Goal: Information Seeking & Learning: Check status

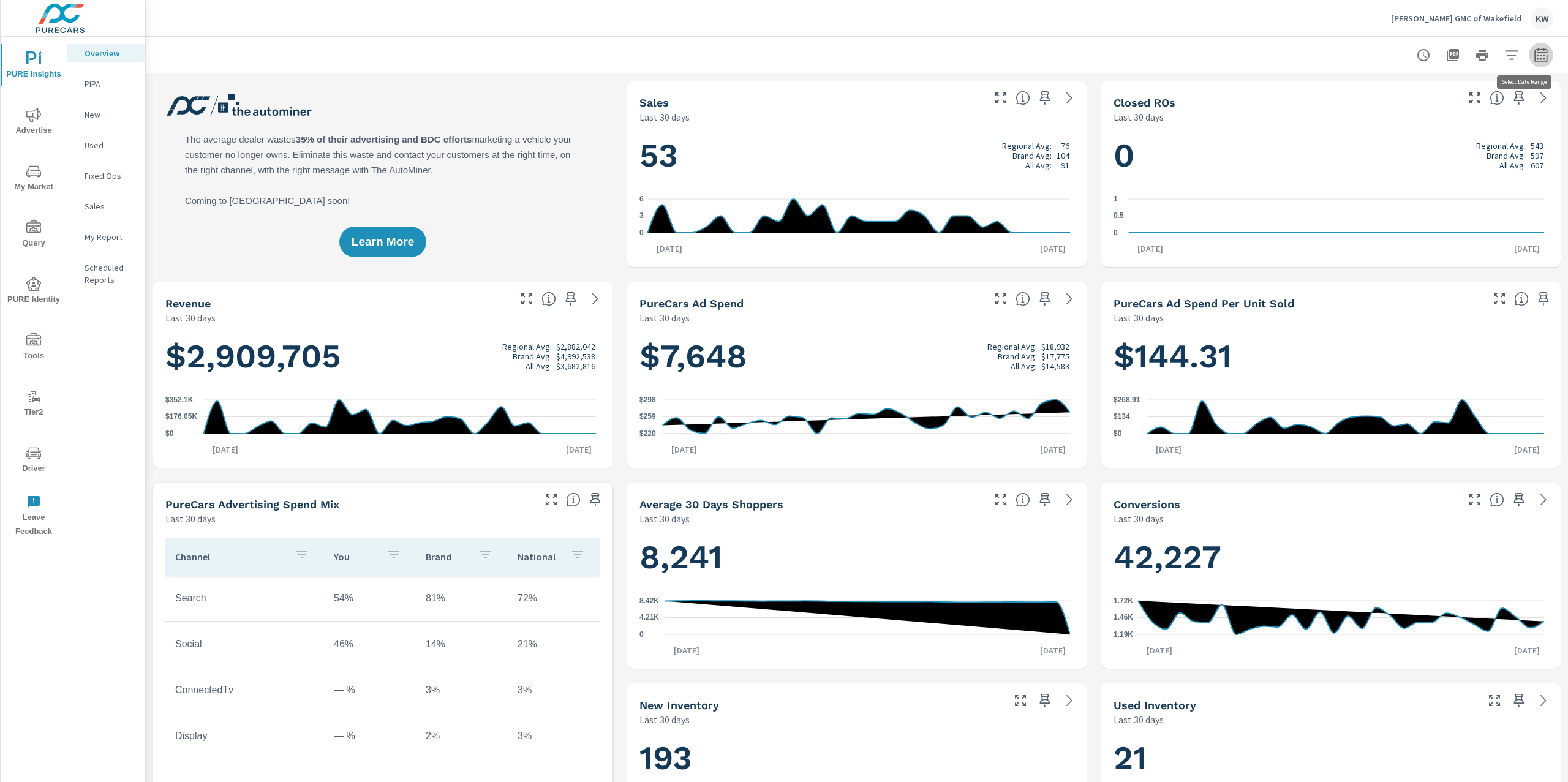
click at [1537, 56] on icon "button" at bounding box center [1540, 57] width 8 height 5
select select "Last 30 days"
click at [1473, 103] on select "Custom Yesterday Last week Last 7 days Last 14 days Last 30 days Last 45 days L…" at bounding box center [1430, 106] width 123 height 24
click at [1387, 175] on span "Apply" at bounding box center [1404, 173] width 50 height 12
click at [33, 122] on icon "nav menu" at bounding box center [33, 115] width 14 height 14
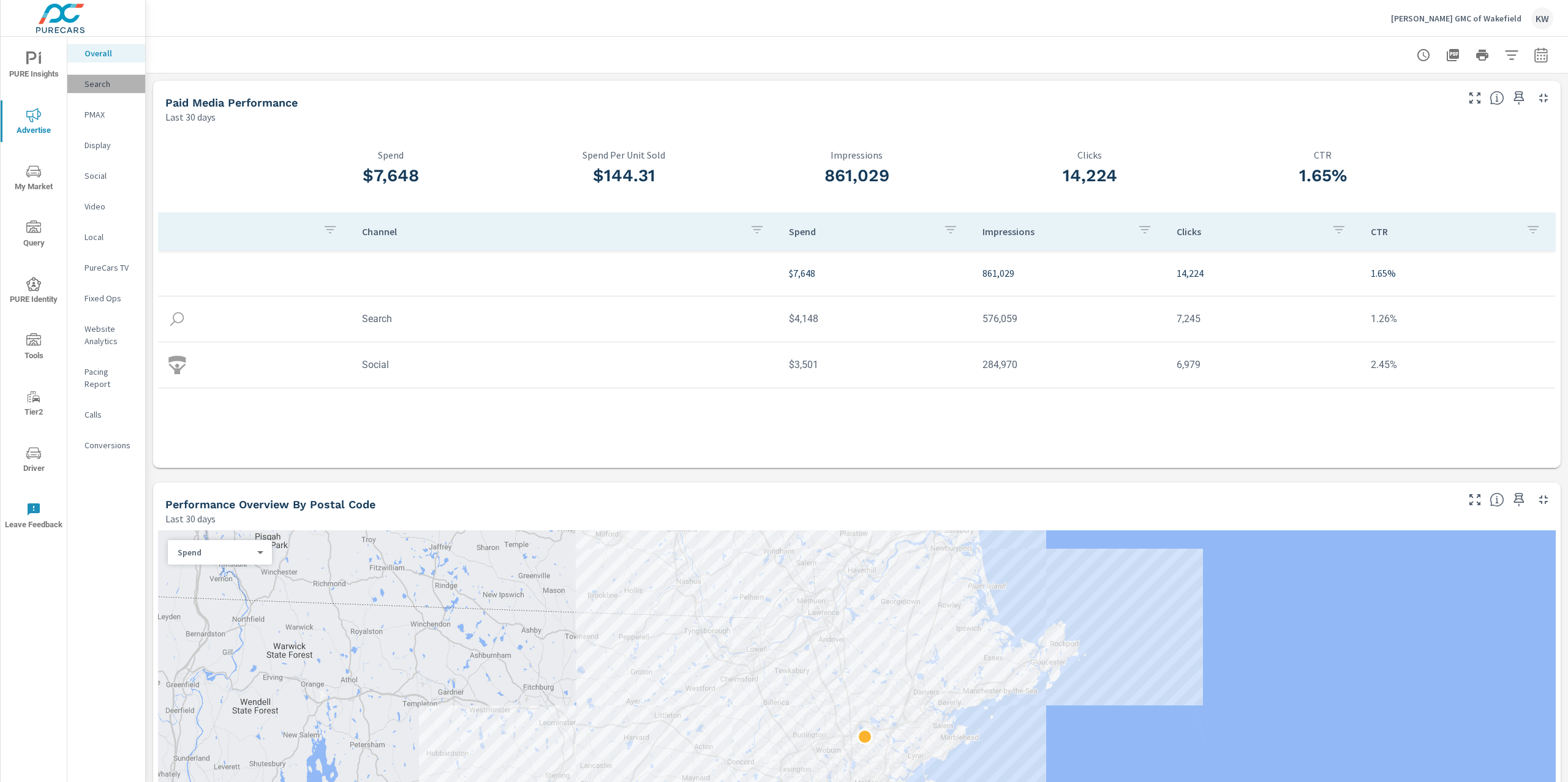
click at [106, 87] on p "Search" at bounding box center [109, 84] width 51 height 12
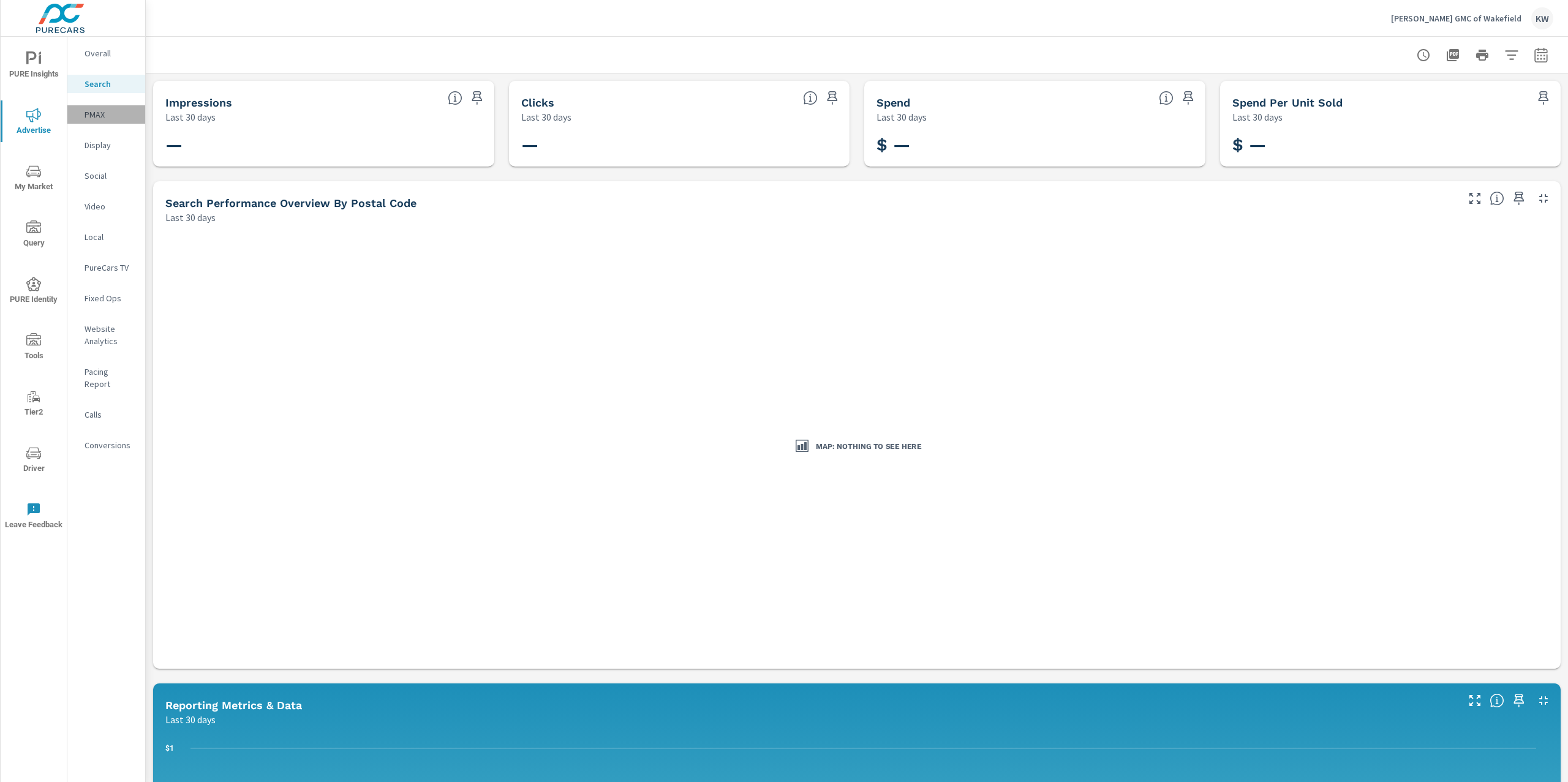
click at [98, 116] on p "PMAX" at bounding box center [109, 114] width 51 height 12
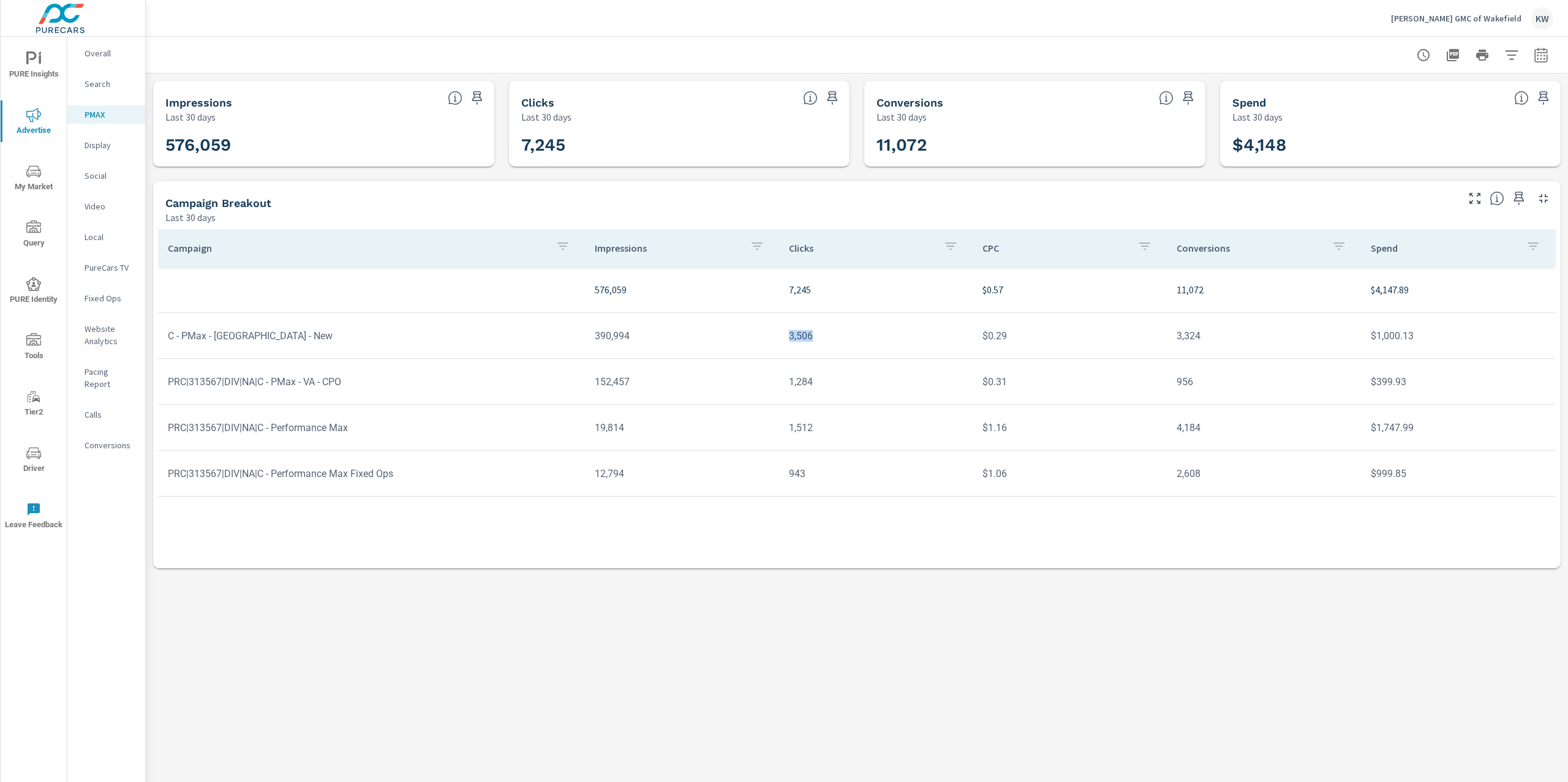
drag, startPoint x: 786, startPoint y: 336, endPoint x: 967, endPoint y: 337, distance: 181.0
click at [967, 337] on td "3,506" at bounding box center [876, 336] width 194 height 31
drag, startPoint x: 312, startPoint y: 384, endPoint x: 396, endPoint y: 386, distance: 84.0
click at [396, 386] on td "PRC|313567|DIV|NA|C - PMax - VA - CPO" at bounding box center [371, 382] width 427 height 31
click at [775, 189] on div "Campaign Breakout Last 30 days" at bounding box center [807, 202] width 1307 height 43
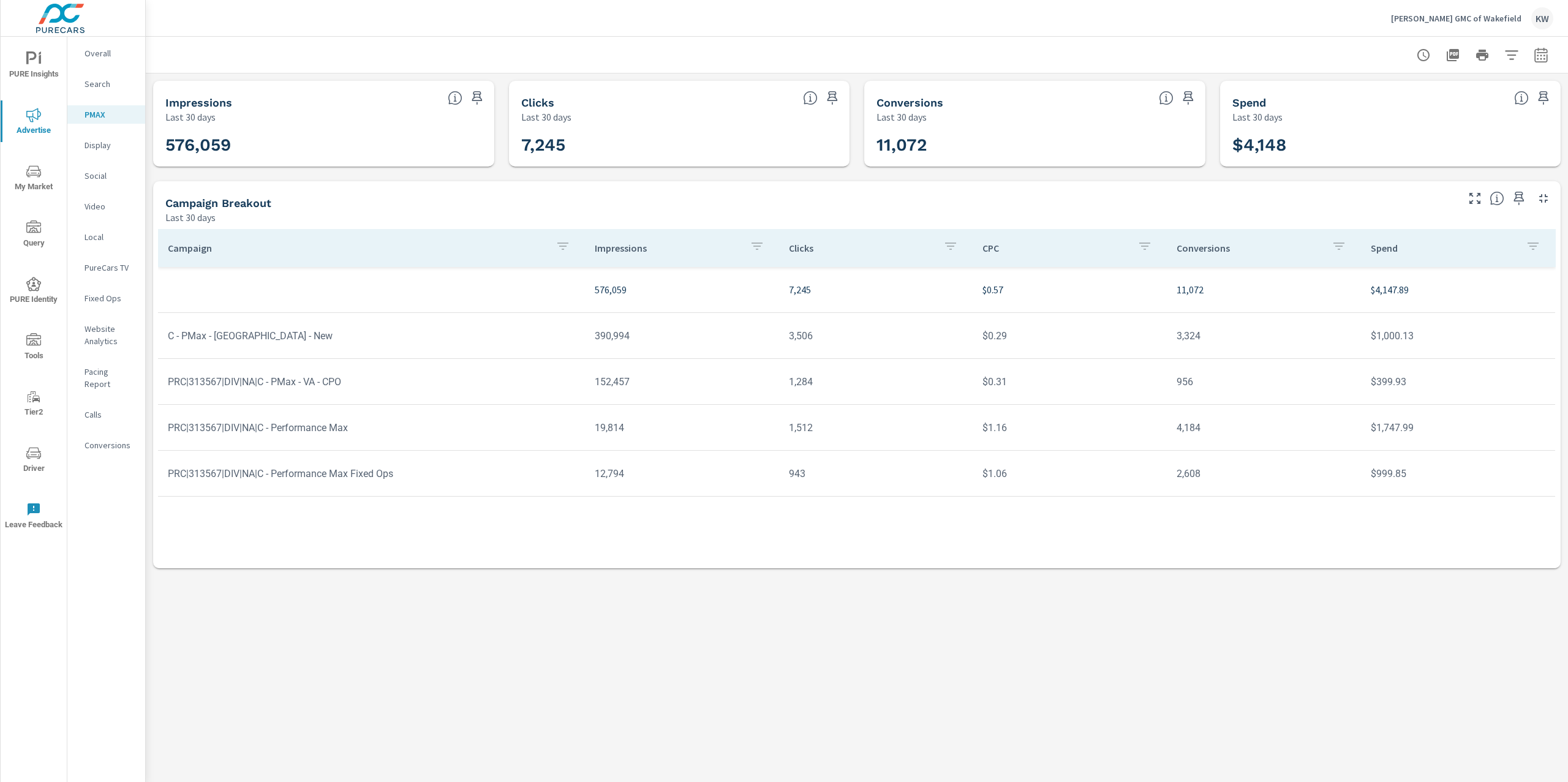
click at [104, 176] on p "Social" at bounding box center [109, 175] width 51 height 12
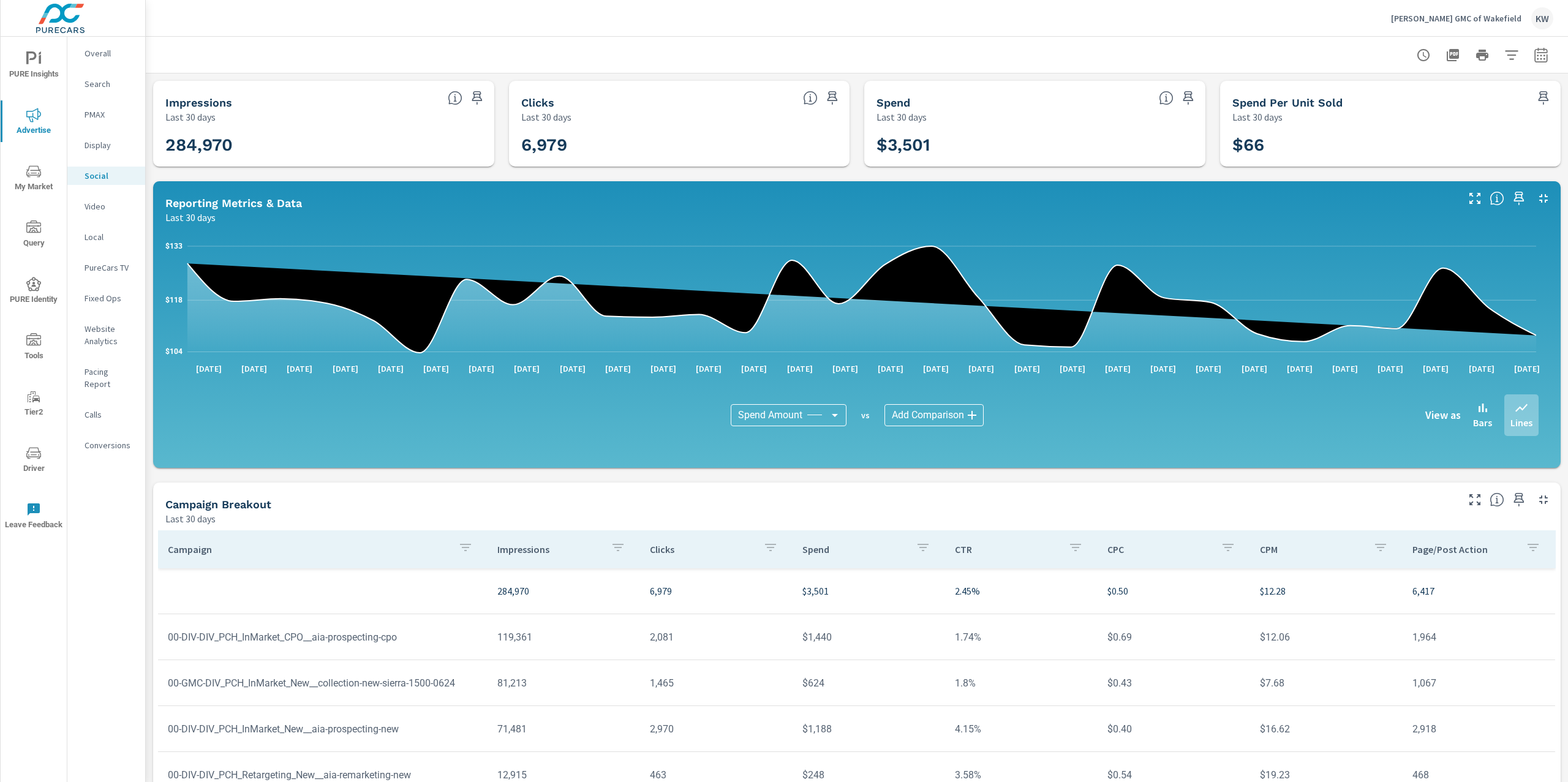
click at [1533, 57] on icon "button" at bounding box center [1540, 55] width 14 height 14
click at [1461, 116] on select "Custom Yesterday Last week Last 7 days Last 14 days Last 30 days Last 45 days L…" at bounding box center [1430, 106] width 123 height 24
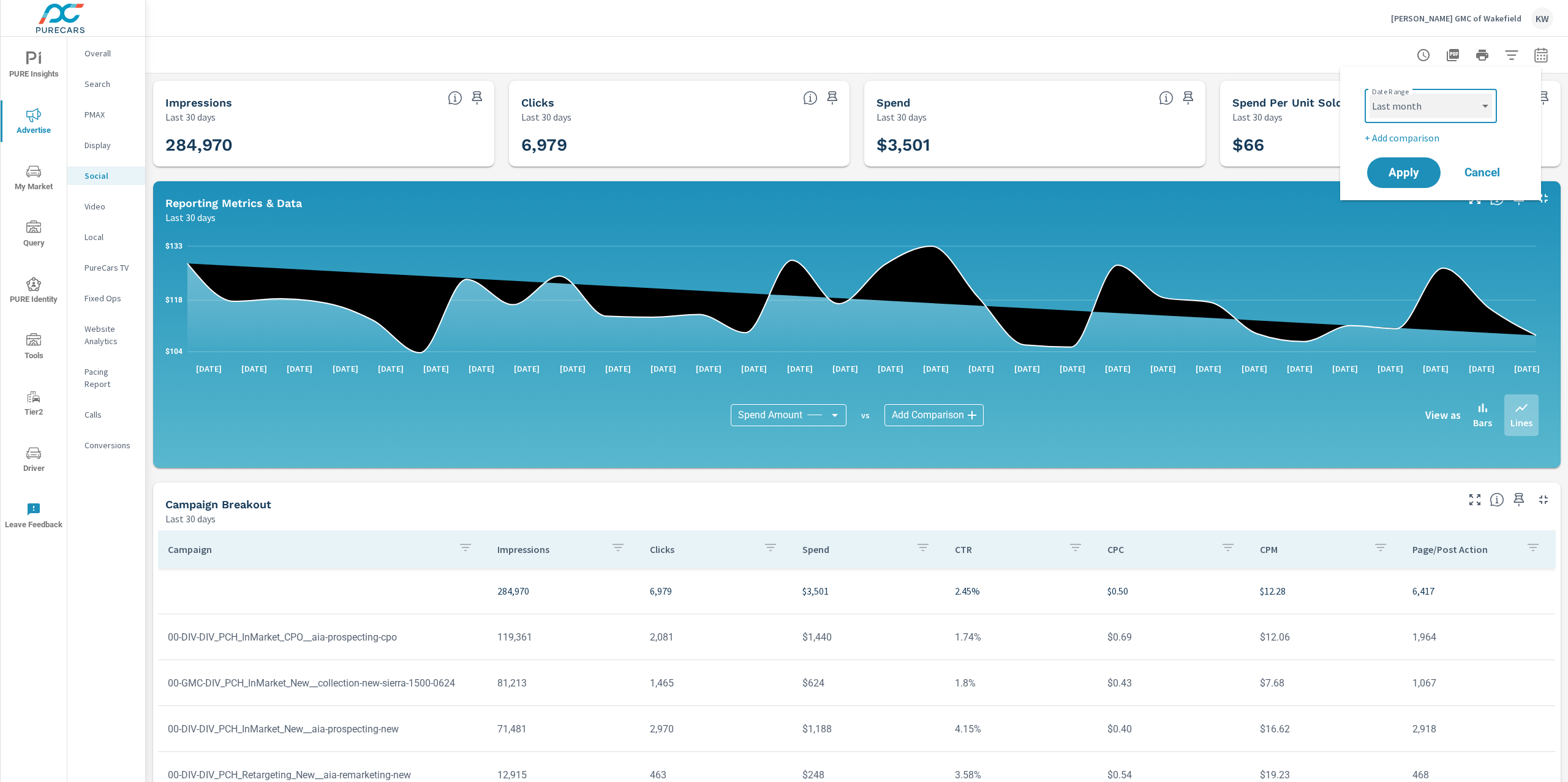
click at [1369, 94] on select "Custom Yesterday Last week Last 7 days Last 14 days Last 30 days Last 45 days L…" at bounding box center [1430, 106] width 123 height 24
select select "Last month"
click at [1427, 178] on button "Apply" at bounding box center [1403, 172] width 76 height 32
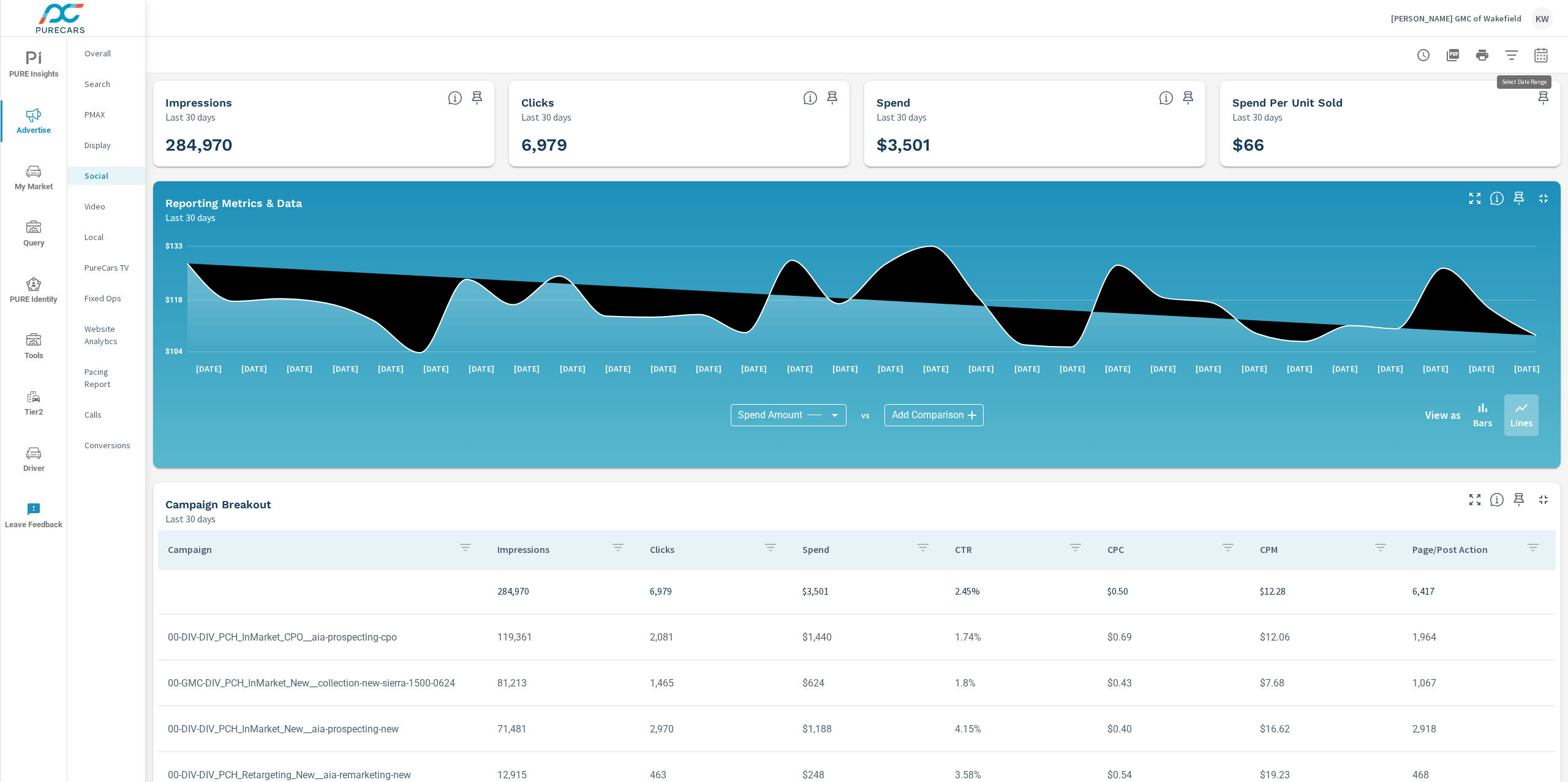
click at [1533, 56] on icon "button" at bounding box center [1540, 55] width 14 height 14
click at [1440, 104] on select "Custom Yesterday Last week Last 7 days Last 14 days Last 30 days Last 45 days L…" at bounding box center [1430, 106] width 123 height 24
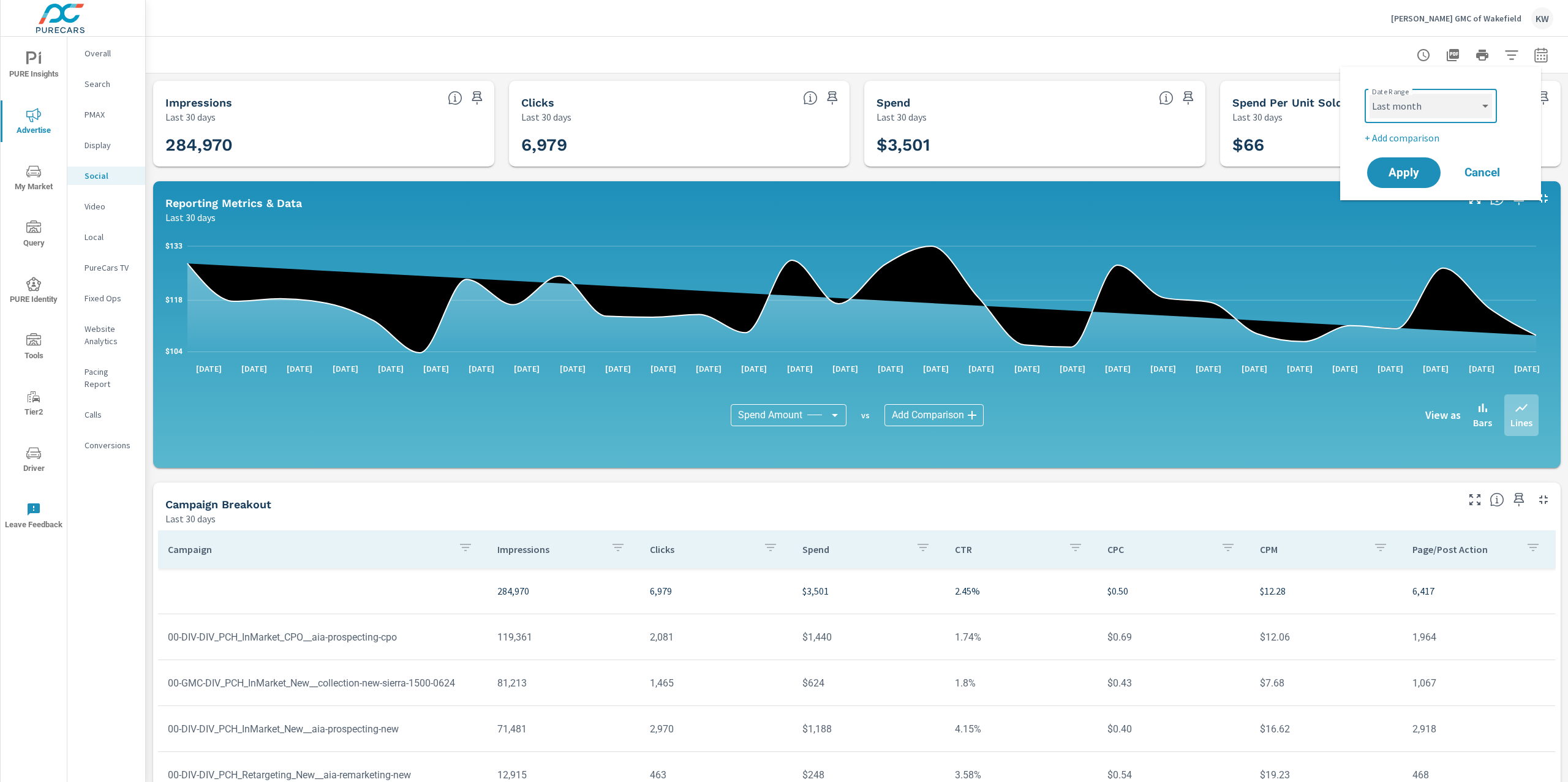
click at [1369, 94] on select "Custom Yesterday Last week Last 7 days Last 14 days Last 30 days Last 45 days L…" at bounding box center [1430, 106] width 123 height 24
select select "Last month"
click at [1400, 167] on span "Apply" at bounding box center [1404, 173] width 50 height 12
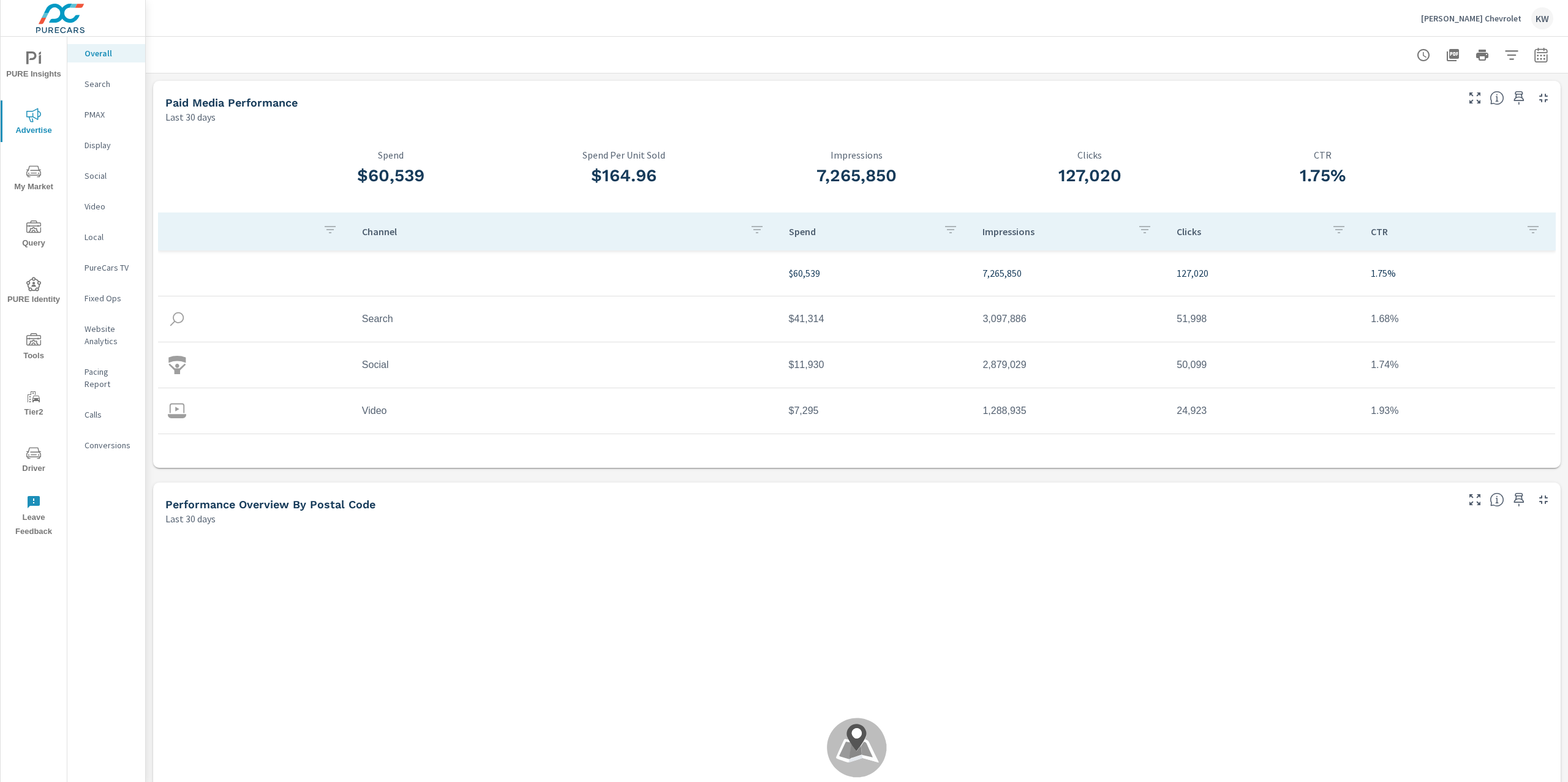
click at [1460, 13] on p "[PERSON_NAME] Chevrolet" at bounding box center [1471, 18] width 101 height 11
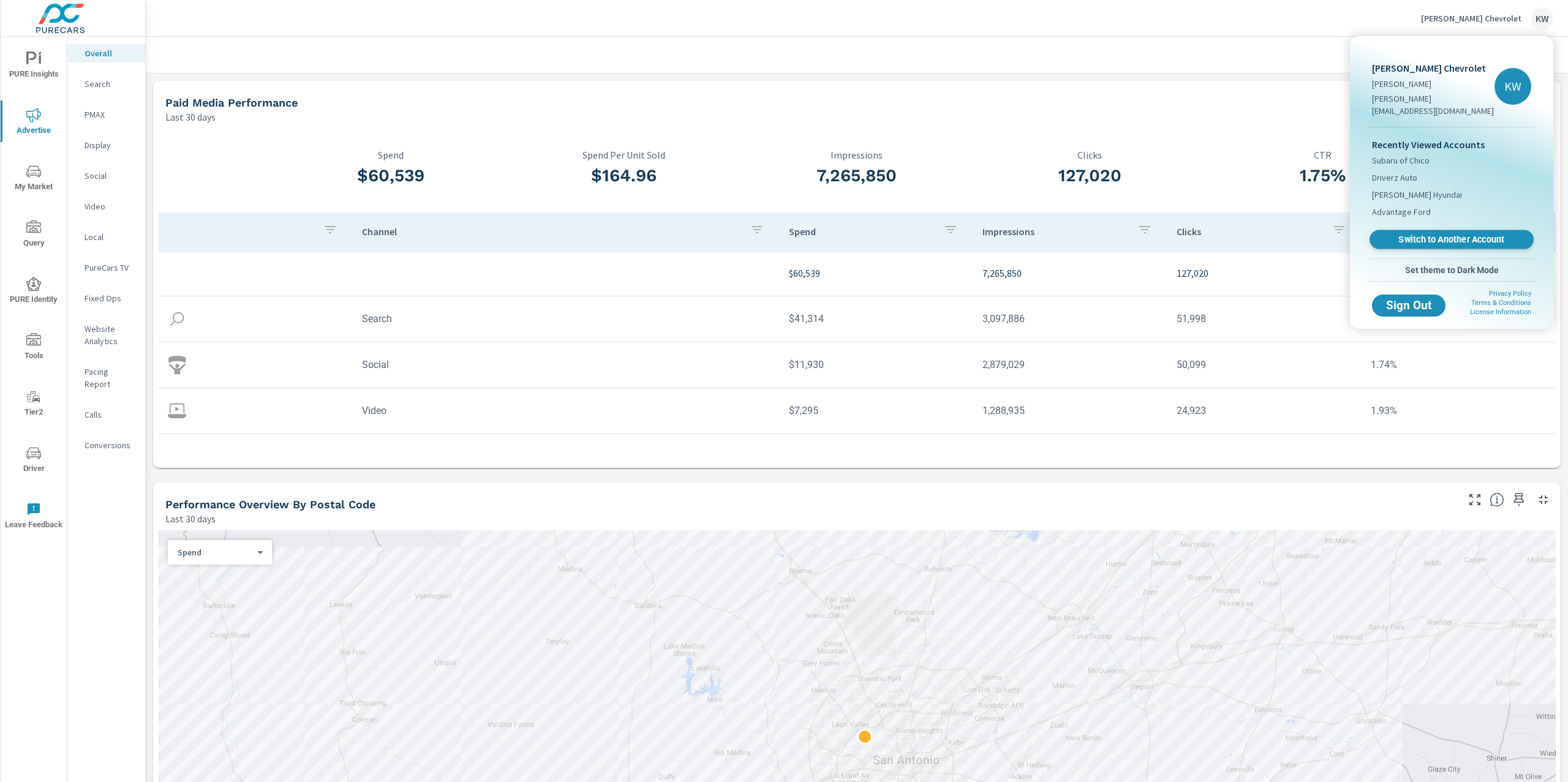
click at [1442, 234] on span "Switch to Another Account" at bounding box center [1451, 239] width 150 height 12
